Goal: Check status: Check status

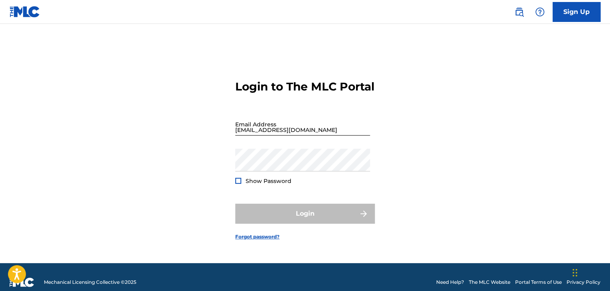
click at [314, 136] on input "[EMAIL_ADDRESS][DOMAIN_NAME]" at bounding box center [302, 124] width 135 height 23
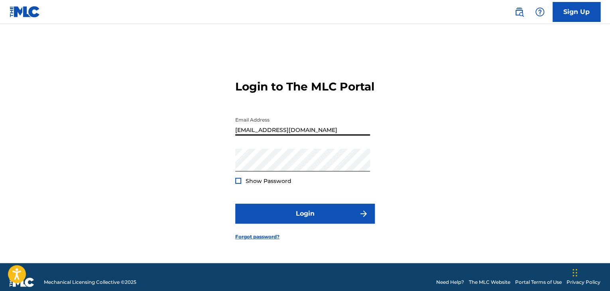
type input "[EMAIL_ADDRESS][DOMAIN_NAME]"
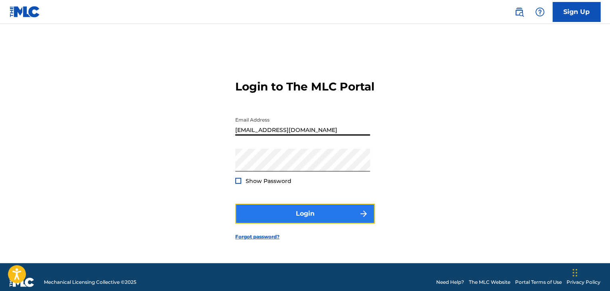
click at [277, 223] on button "Login" at bounding box center [305, 214] width 140 height 20
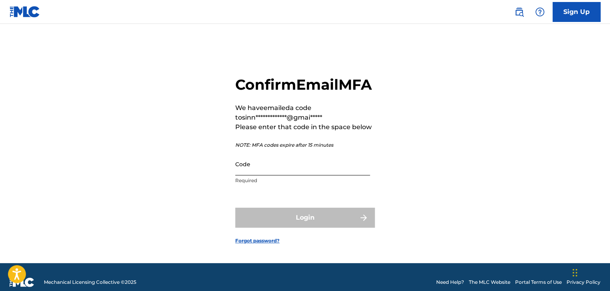
click at [256, 176] on input "Code" at bounding box center [302, 164] width 135 height 23
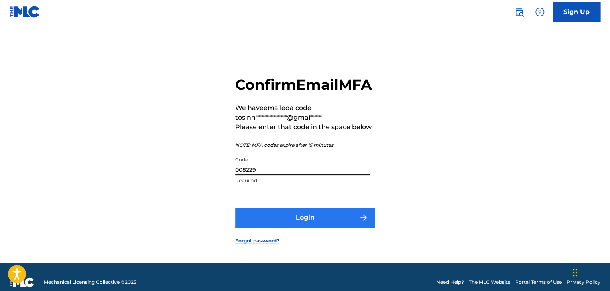
type input "008229"
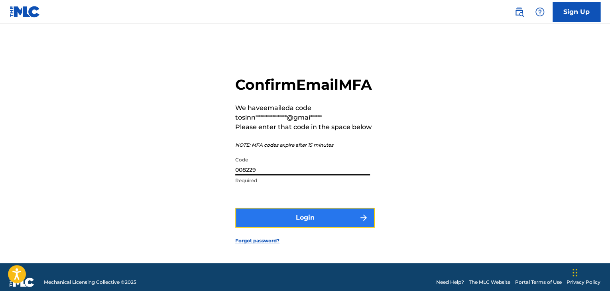
click at [249, 222] on button "Login" at bounding box center [305, 218] width 140 height 20
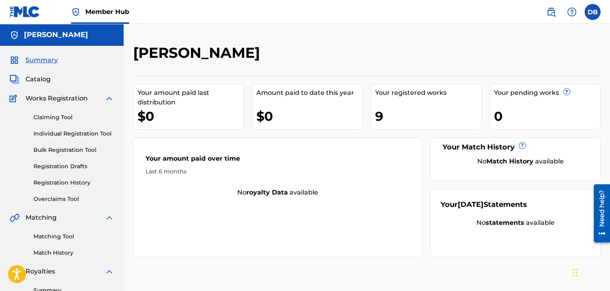
click at [90, 14] on span "Member Hub" at bounding box center [107, 11] width 44 height 9
click at [75, 10] on img at bounding box center [76, 12] width 10 height 10
click at [588, 15] on label at bounding box center [593, 12] width 16 height 16
click at [593, 12] on input "DB [PERSON_NAME] [EMAIL_ADDRESS][DOMAIN_NAME] Notification Preferences Profile …" at bounding box center [593, 12] width 0 height 0
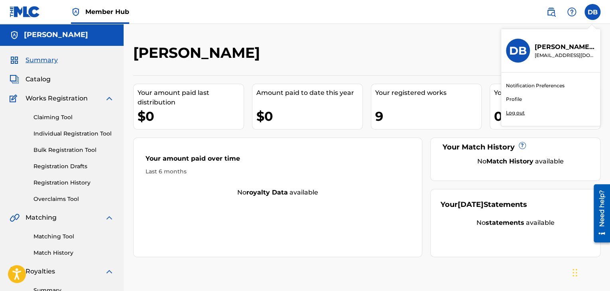
click at [342, 50] on div "[PERSON_NAME]" at bounding box center [313, 56] width 360 height 24
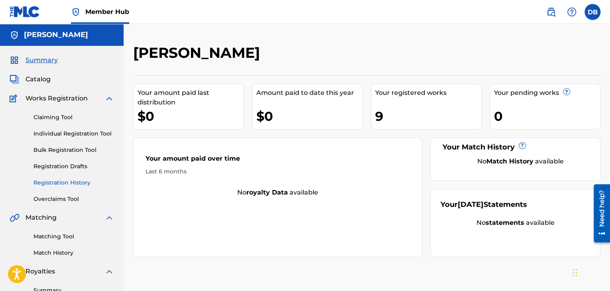
click at [50, 184] on link "Registration History" at bounding box center [74, 183] width 81 height 8
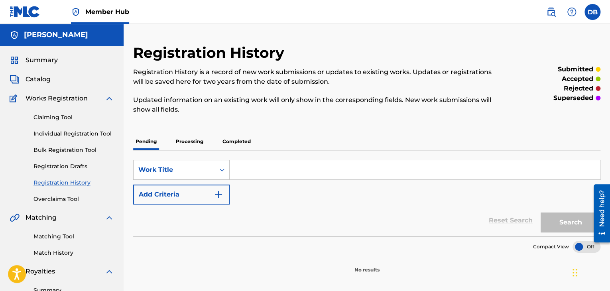
click at [187, 137] on p "Processing" at bounding box center [190, 141] width 32 height 17
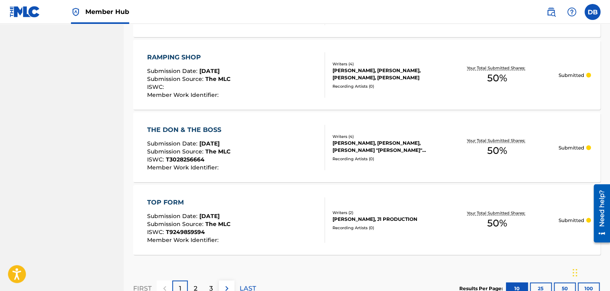
scroll to position [781, 0]
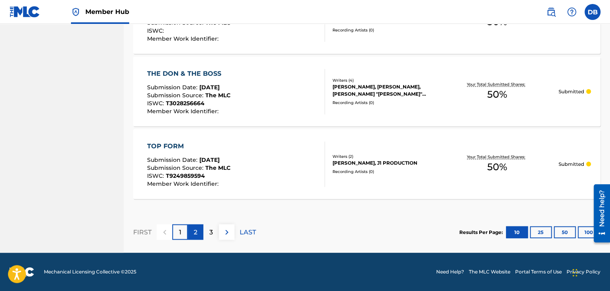
click at [189, 232] on div "2" at bounding box center [196, 233] width 16 height 16
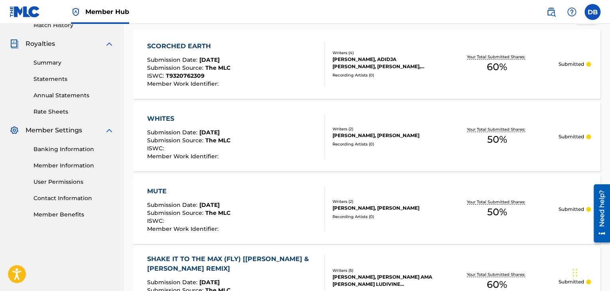
scroll to position [0, 0]
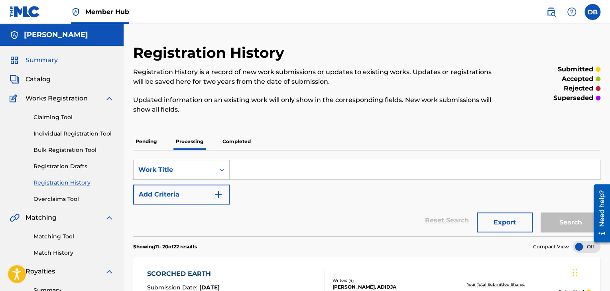
click at [37, 57] on span "Summary" at bounding box center [42, 60] width 32 height 10
